Goal: Information Seeking & Learning: Learn about a topic

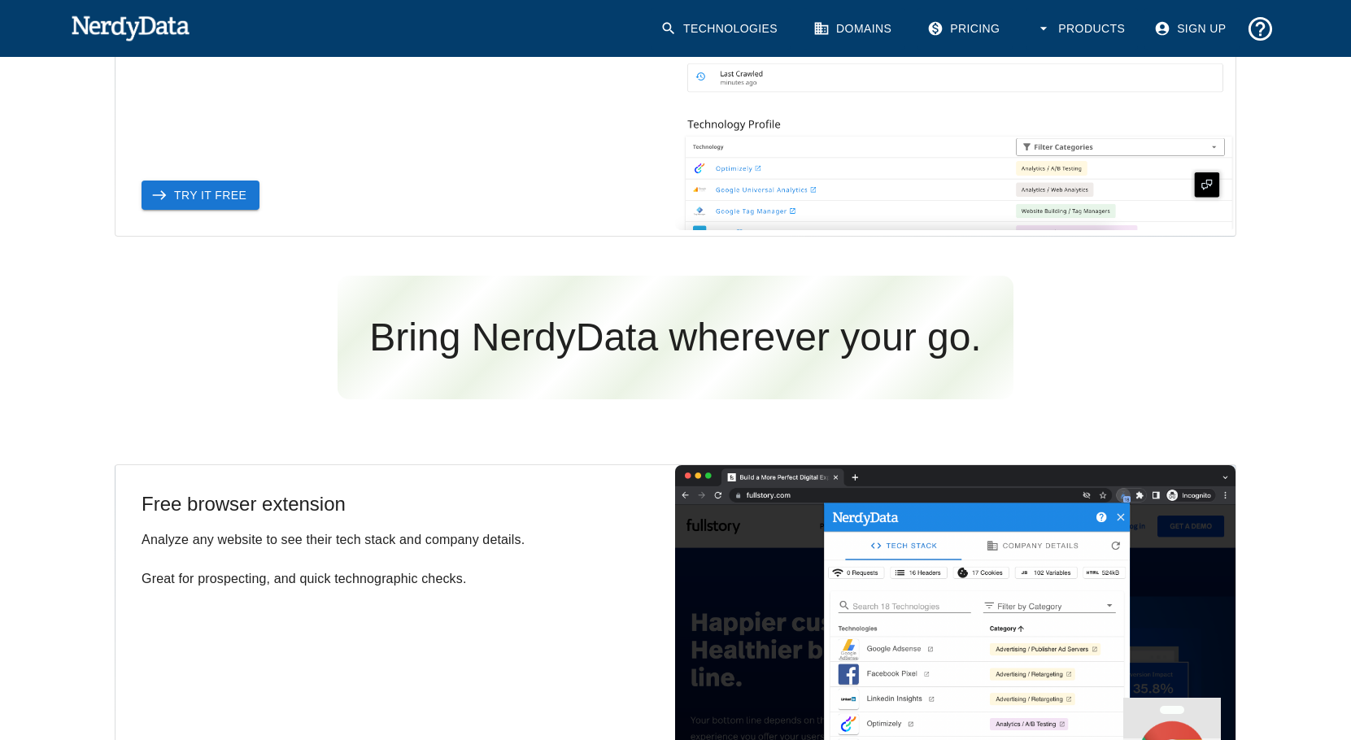
scroll to position [2277, 0]
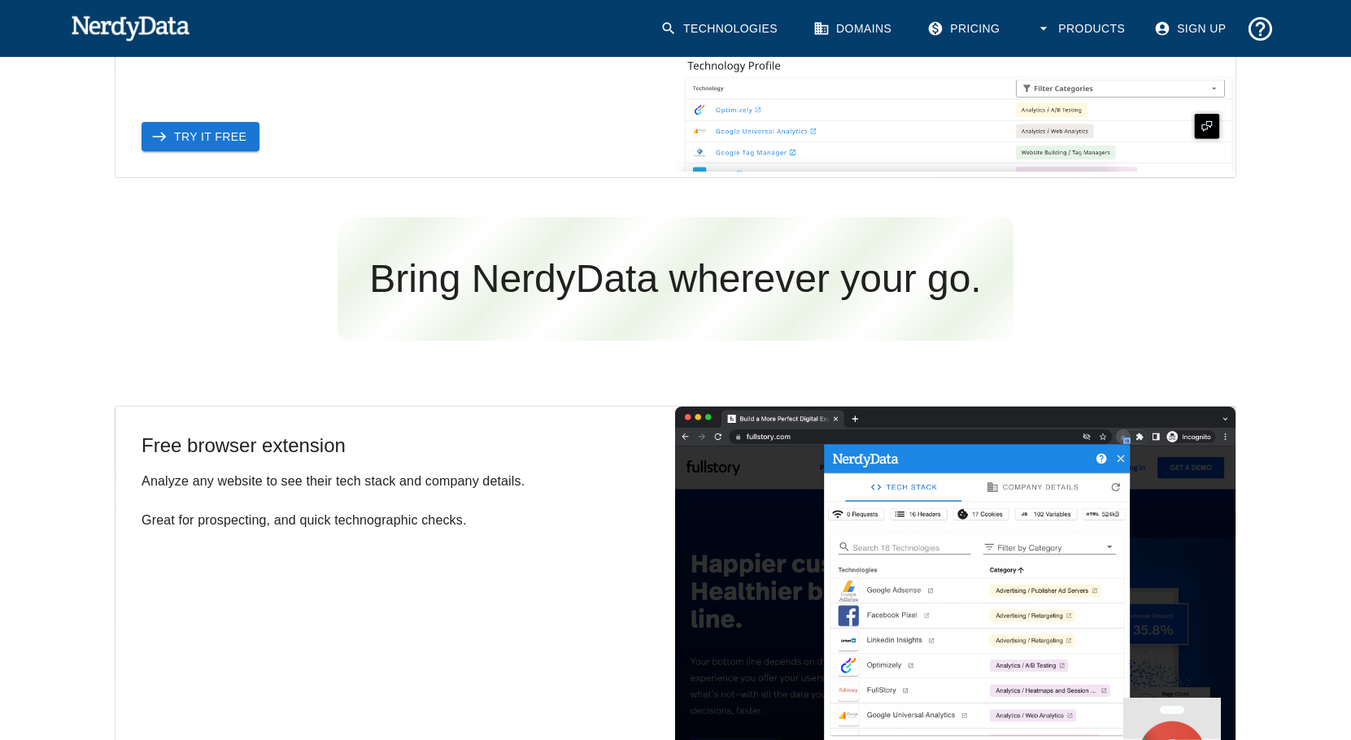
click at [1027, 26] on button "Products" at bounding box center [1082, 28] width 112 height 41
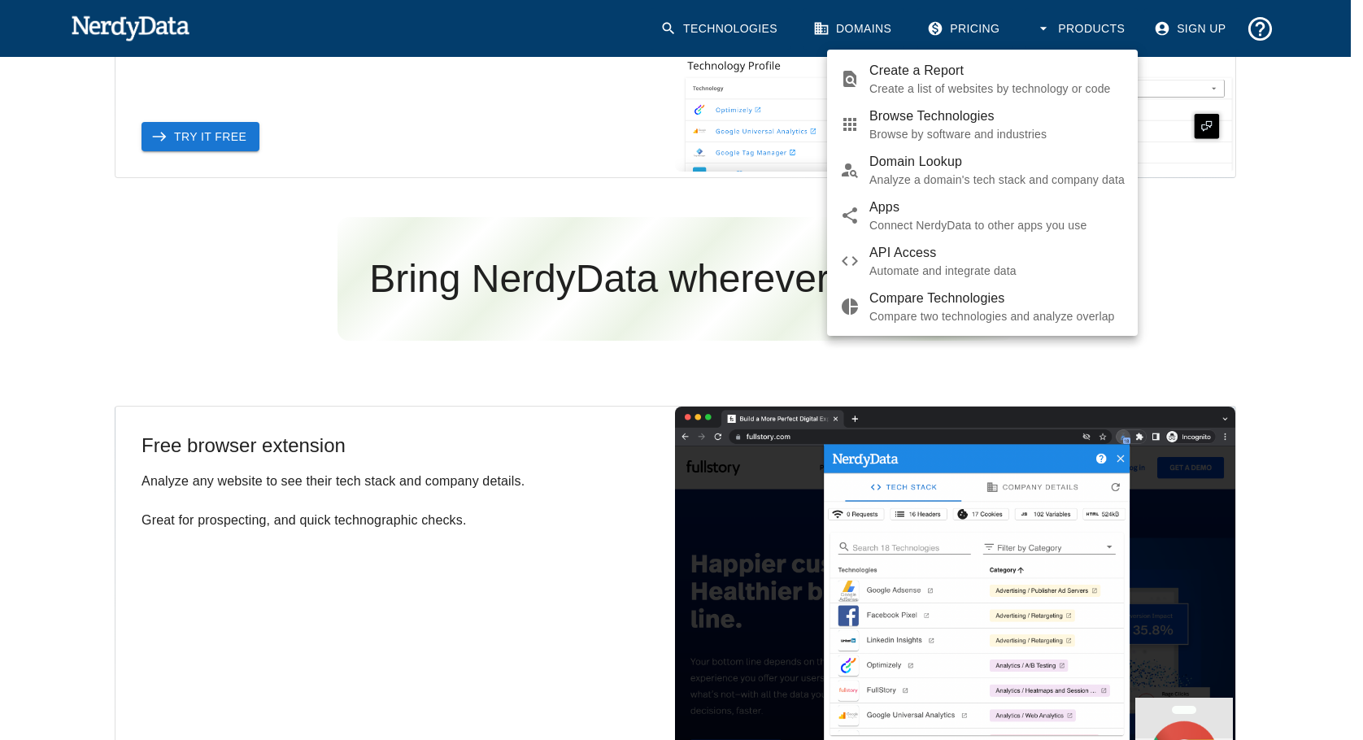
click at [964, 33] on div at bounding box center [681, 370] width 1363 height 740
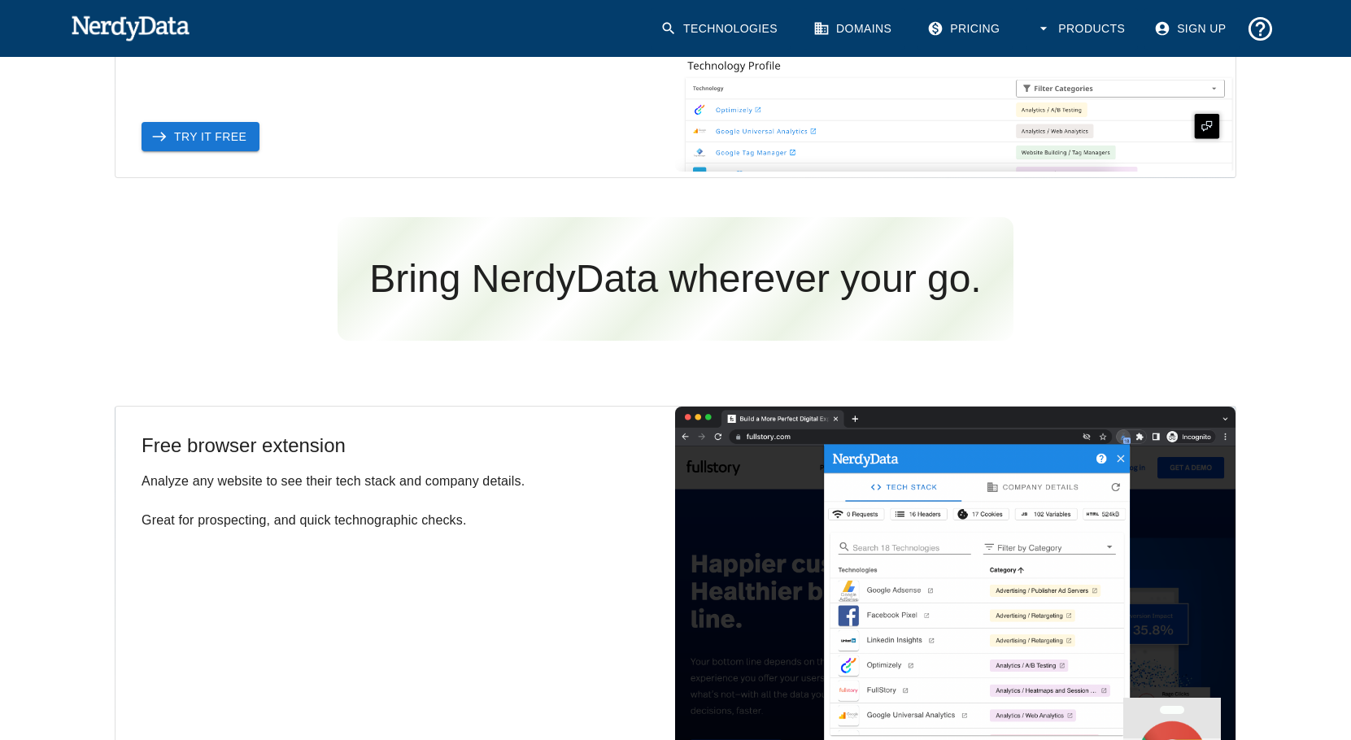
click at [960, 33] on link "Pricing" at bounding box center [964, 28] width 95 height 41
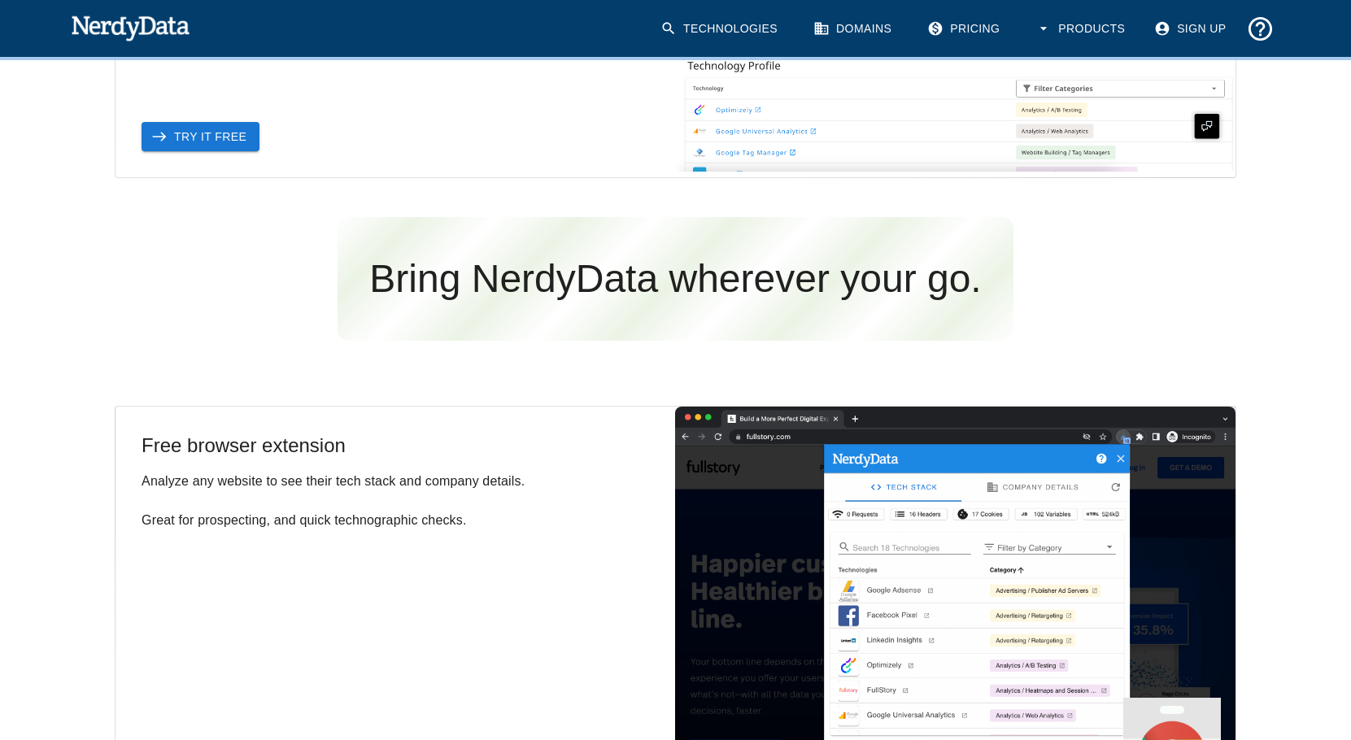
scroll to position [2310, 0]
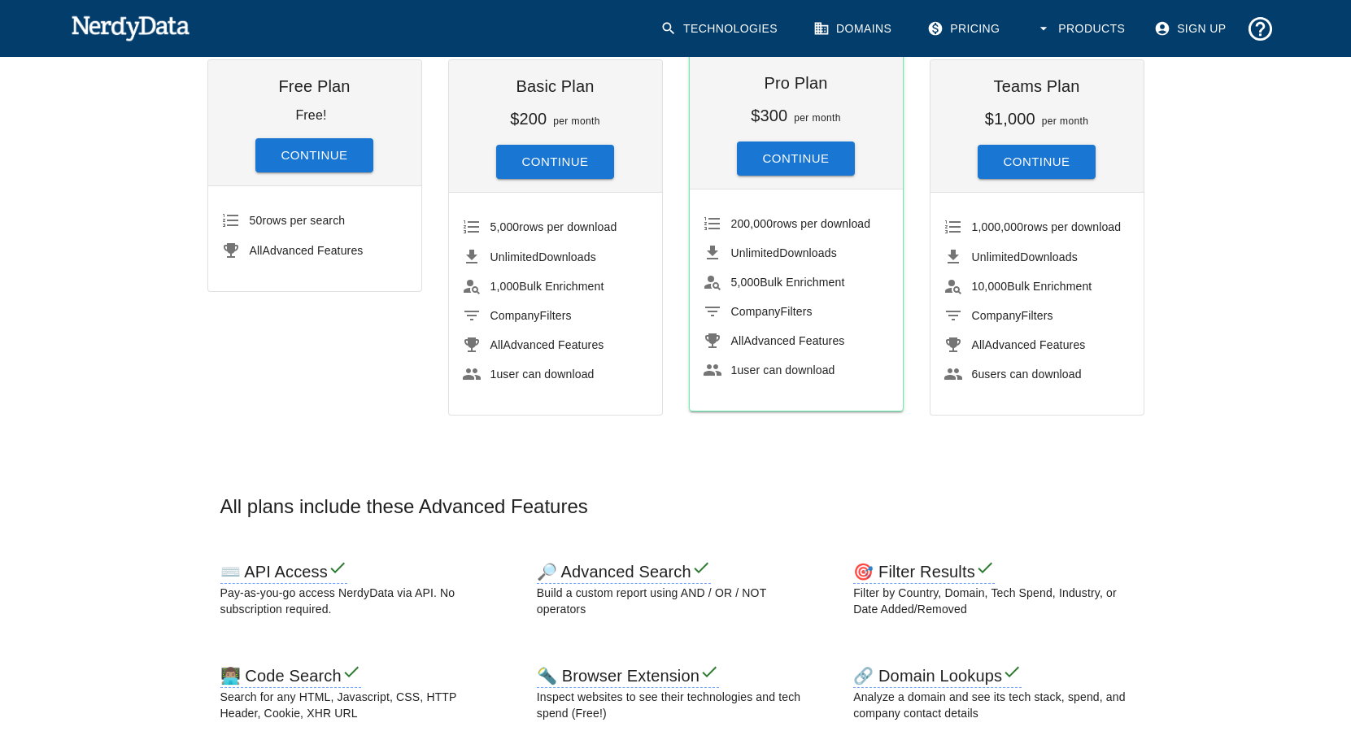
scroll to position [244, 0]
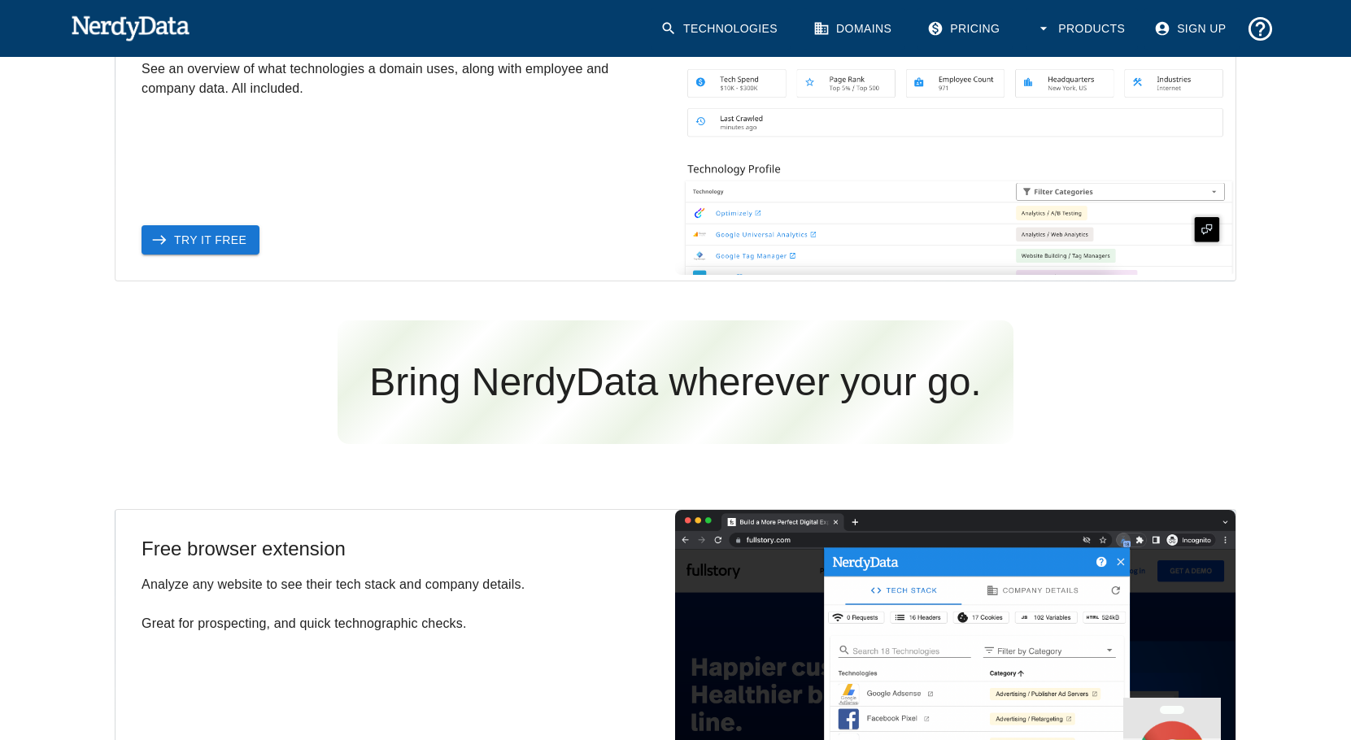
scroll to position [2448, 0]
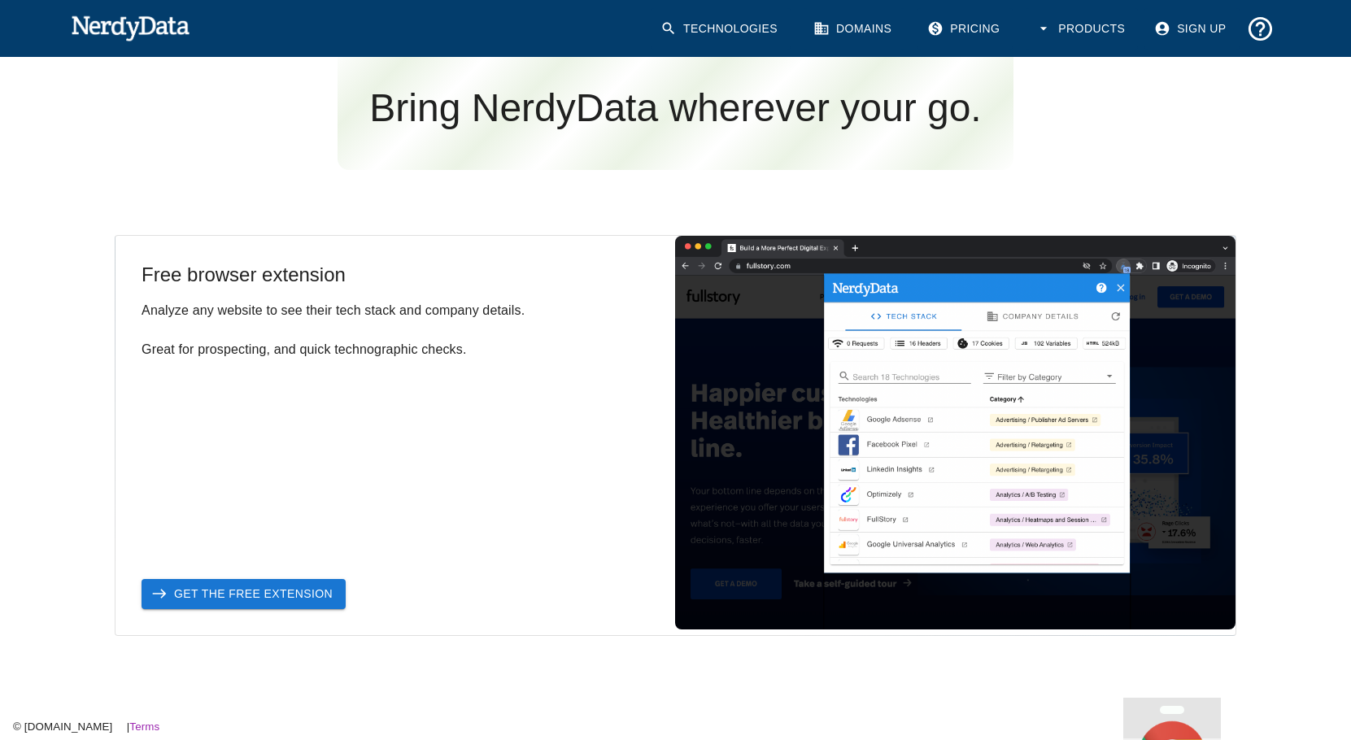
click at [953, 408] on img at bounding box center [955, 433] width 560 height 394
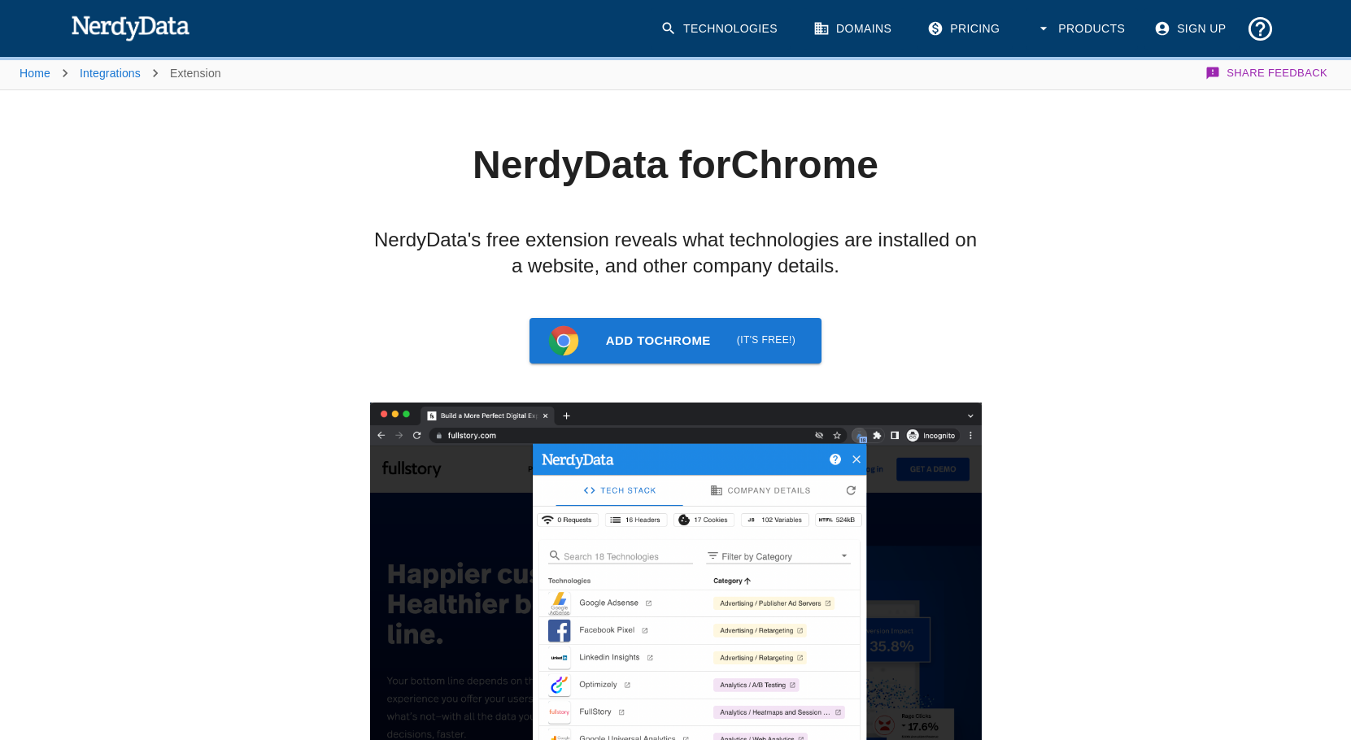
scroll to position [2448, 0]
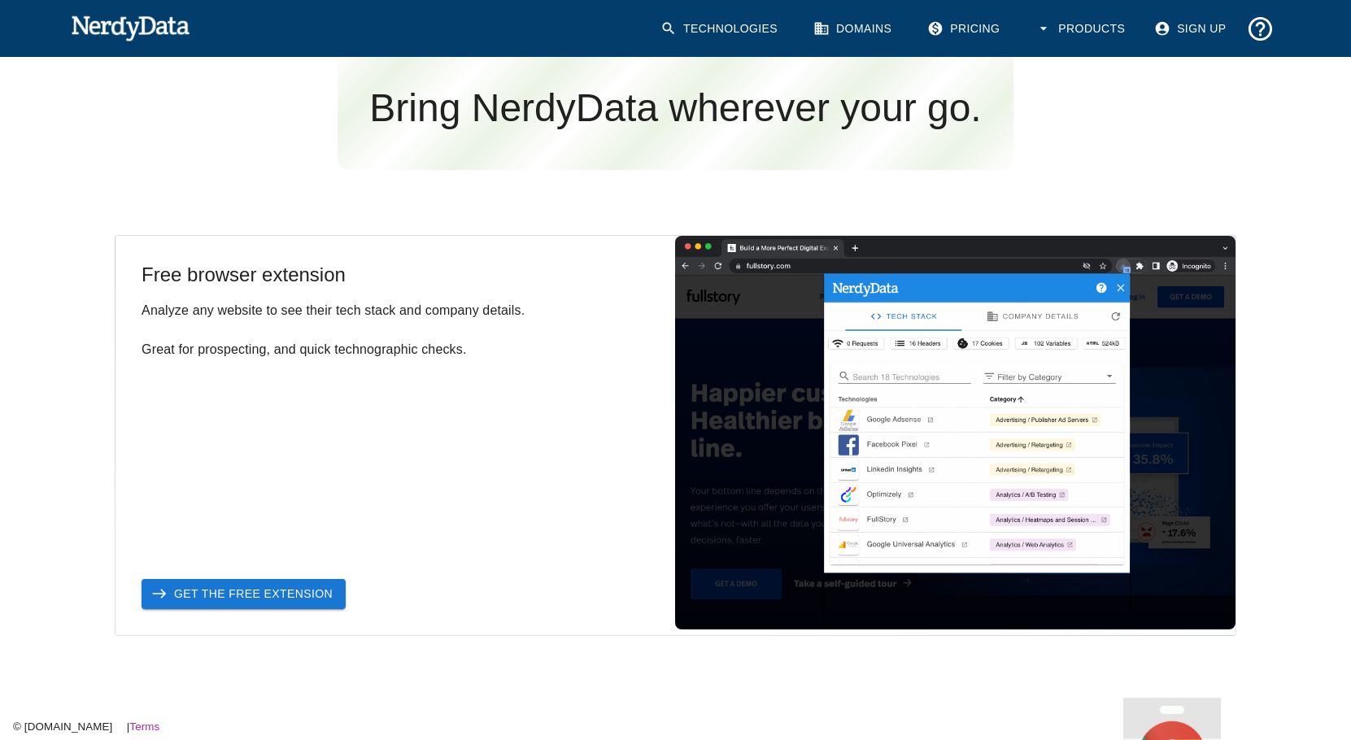
drag, startPoint x: 552, startPoint y: 119, endPoint x: 540, endPoint y: 50, distance: 69.4
